Goal: Task Accomplishment & Management: Use online tool/utility

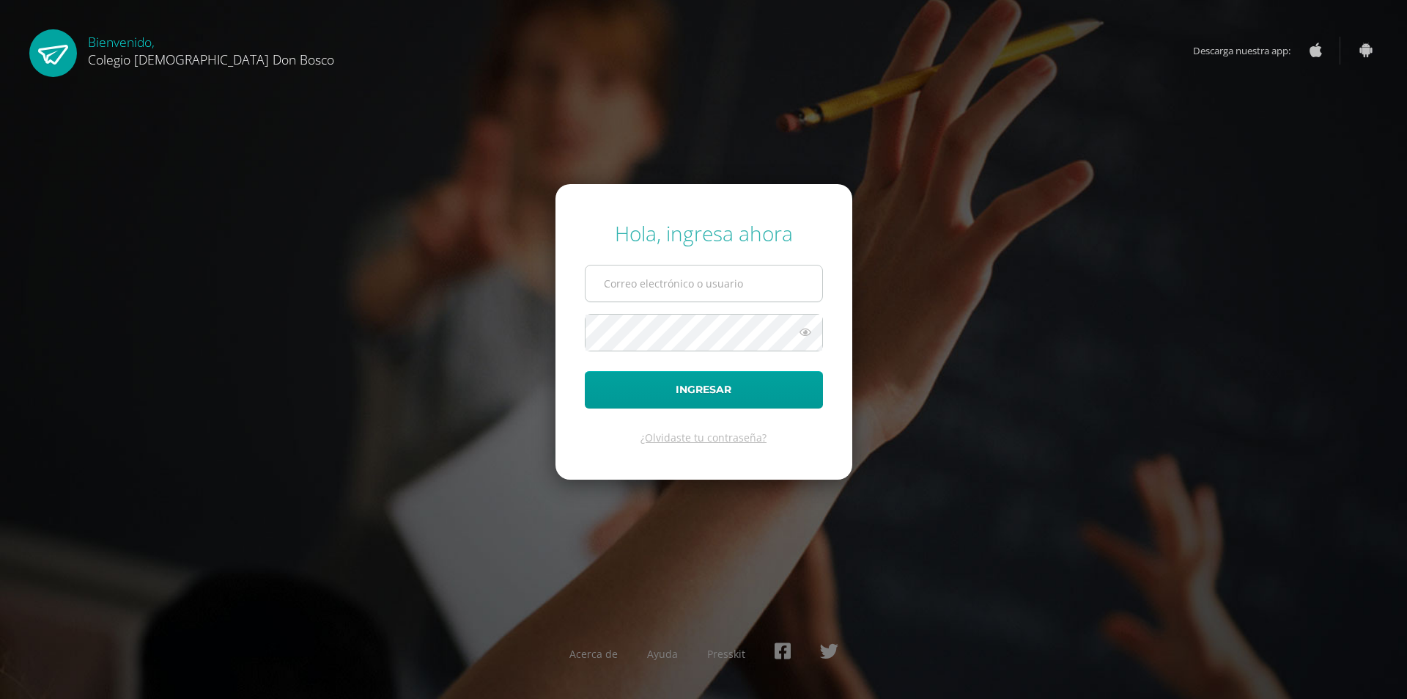
click at [635, 279] on input "text" at bounding box center [704, 283] width 237 height 36
type input "oscar_paz@donbosco.edu.gt"
click at [813, 333] on icon at bounding box center [805, 332] width 19 height 18
click at [746, 402] on button "Ingresar" at bounding box center [704, 389] width 238 height 37
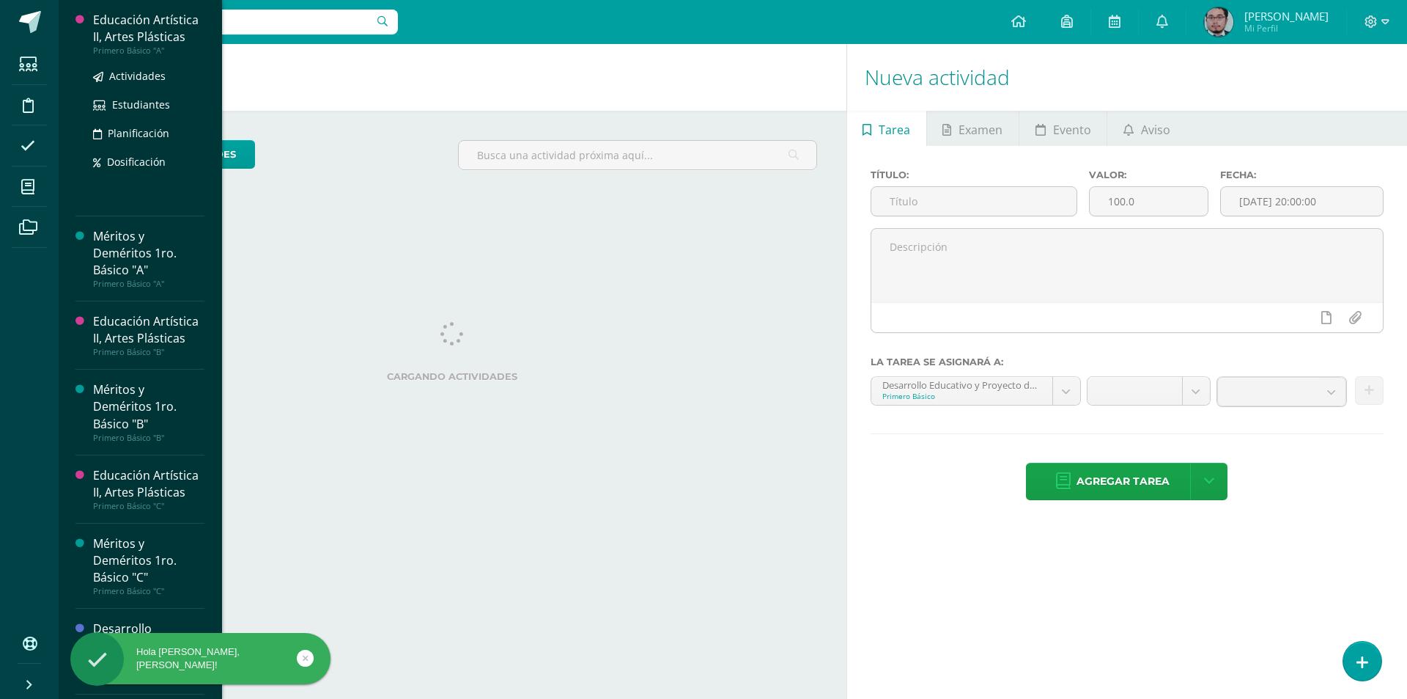
click at [134, 45] on div "Educación Artística II, Artes Plásticas" at bounding box center [148, 29] width 111 height 34
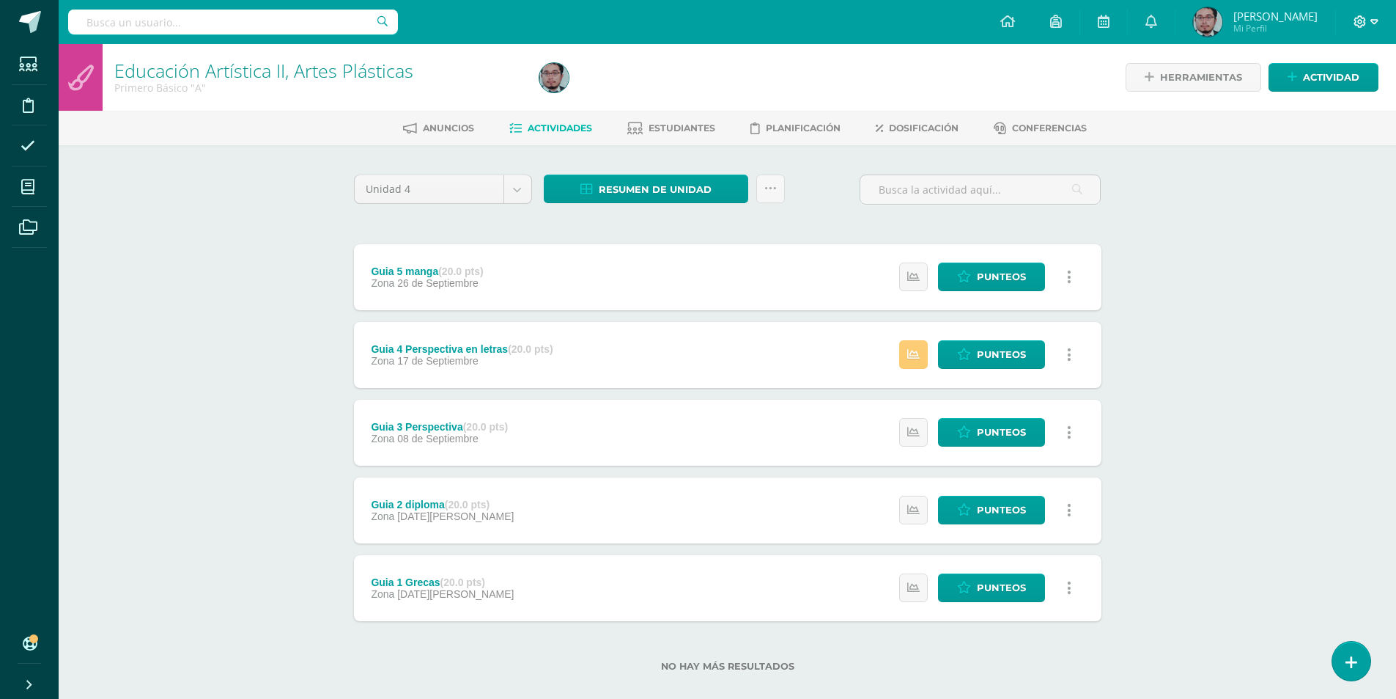
click at [1374, 21] on icon at bounding box center [1375, 21] width 8 height 13
click at [1336, 93] on span "Cerrar sesión" at bounding box center [1329, 100] width 66 height 14
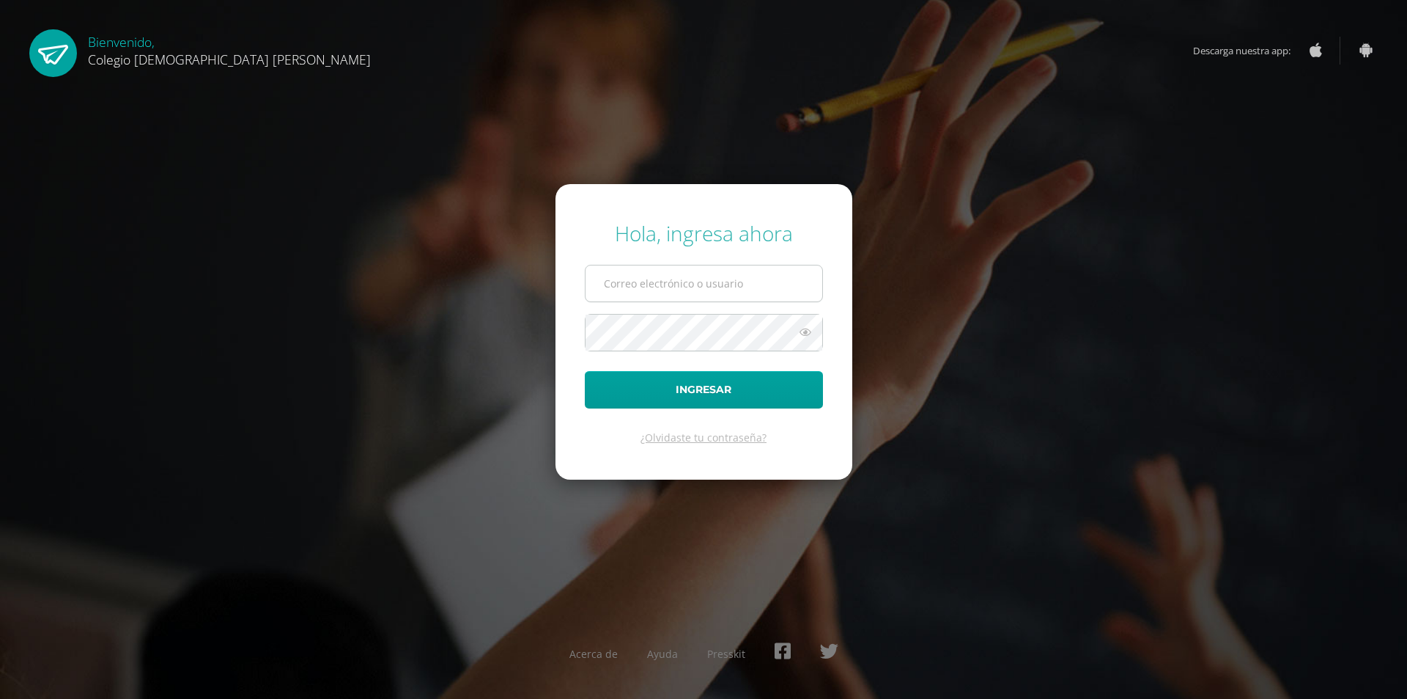
type input "[EMAIL_ADDRESS][DOMAIN_NAME]"
drag, startPoint x: 773, startPoint y: 281, endPoint x: 411, endPoint y: 303, distance: 362.8
click at [402, 311] on div "Hola, ingresa ahora oscar_paz@donbosco.edu.gt Ingresar ¿Olvidaste tu contraseña…" at bounding box center [704, 348] width 946 height 283
